Goal: Find specific page/section: Find specific page/section

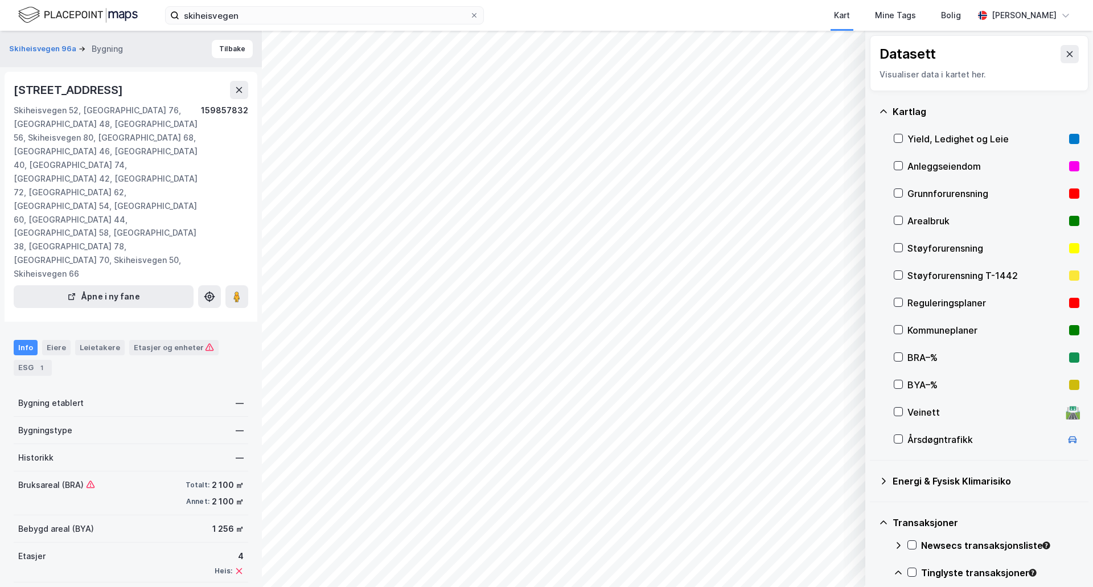
scroll to position [385, 0]
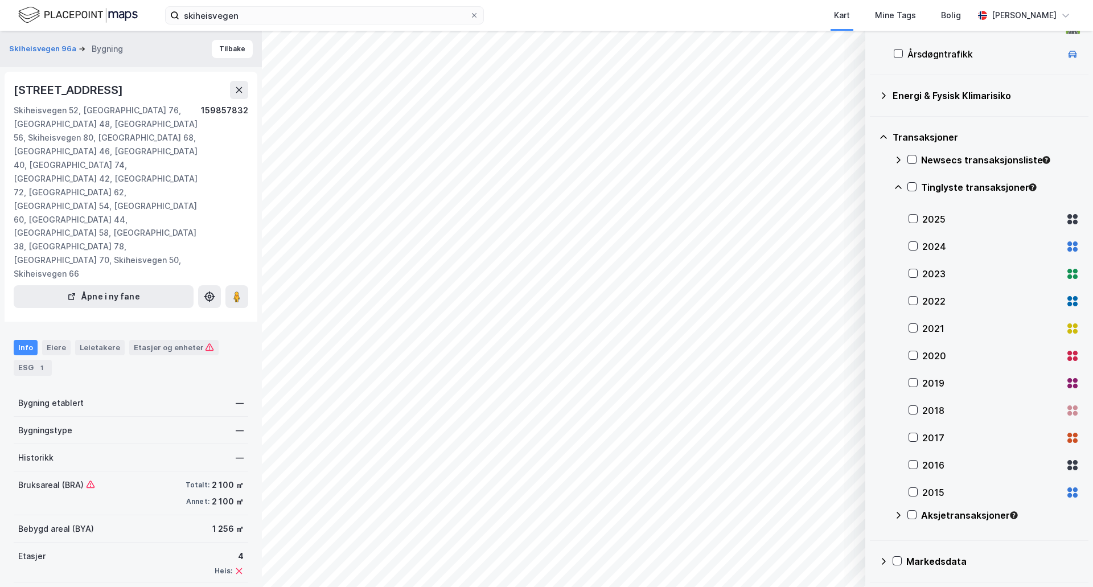
click at [23, 340] on div "Info" at bounding box center [26, 347] width 24 height 15
click at [51, 340] on div "Eiere" at bounding box center [56, 347] width 28 height 15
